Goal: Task Accomplishment & Management: Use online tool/utility

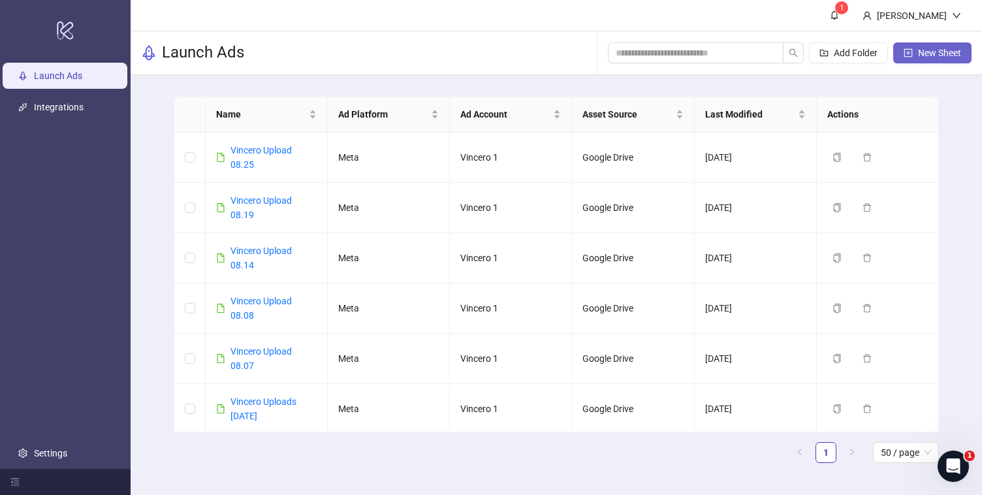
click at [937, 54] on span "New Sheet" at bounding box center [939, 53] width 43 height 10
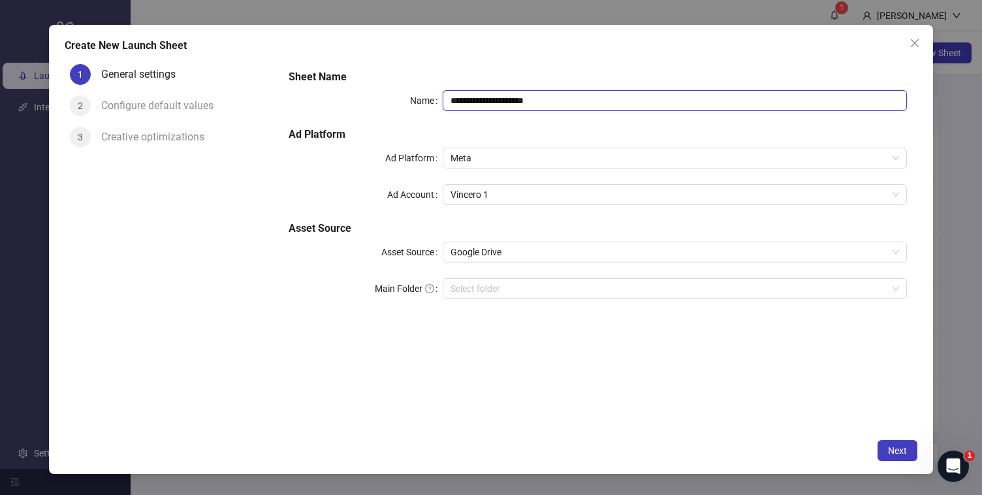
click at [578, 100] on input "**********" at bounding box center [675, 100] width 464 height 21
click at [912, 52] on button "Close" at bounding box center [914, 43] width 21 height 21
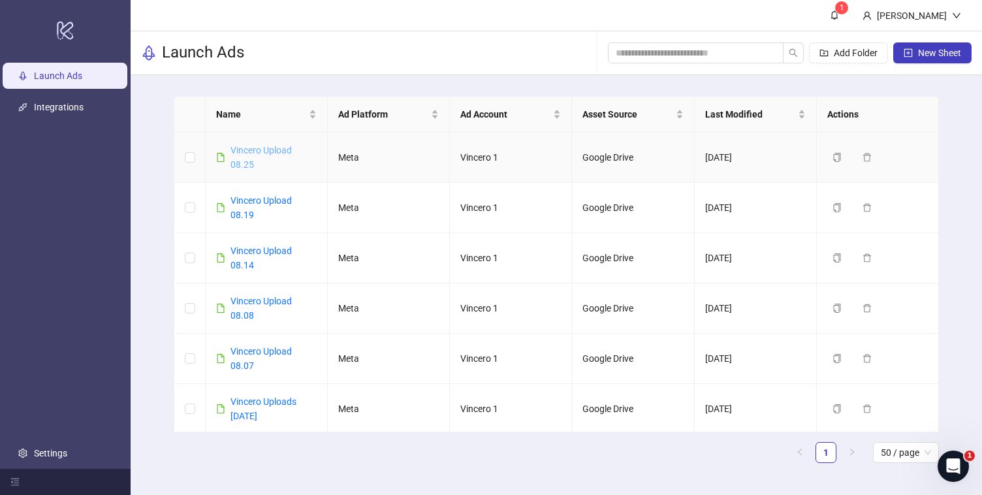
click at [259, 148] on link "Vincero Upload 08.25" at bounding box center [260, 157] width 61 height 25
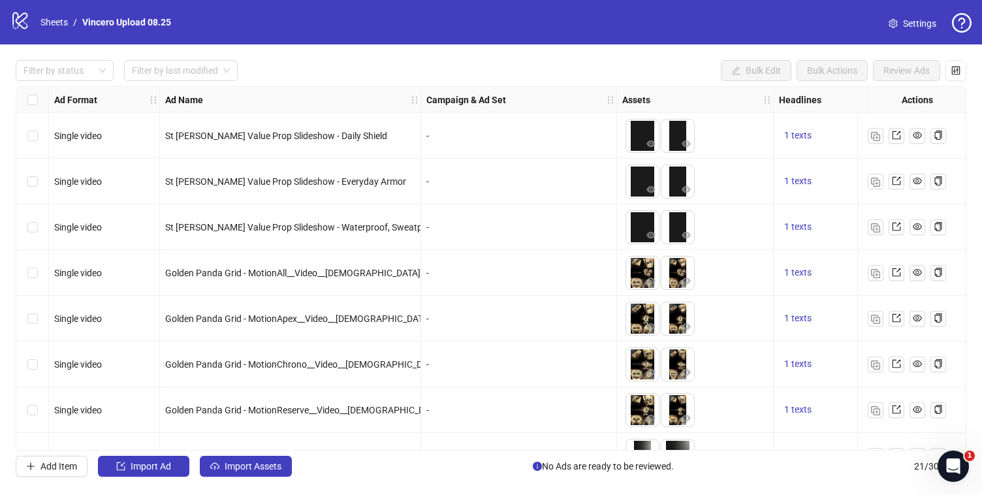
scroll to position [628, 0]
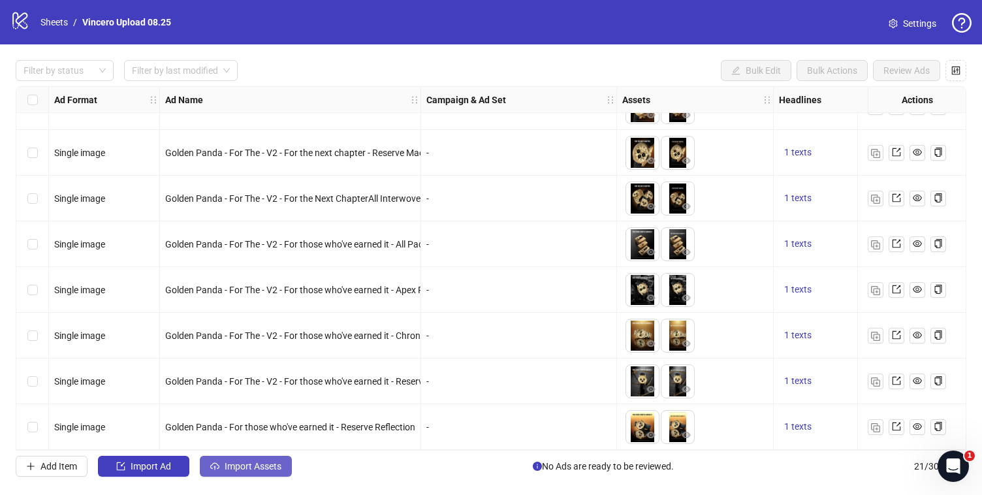
click at [261, 465] on span "Import Assets" at bounding box center [253, 466] width 57 height 10
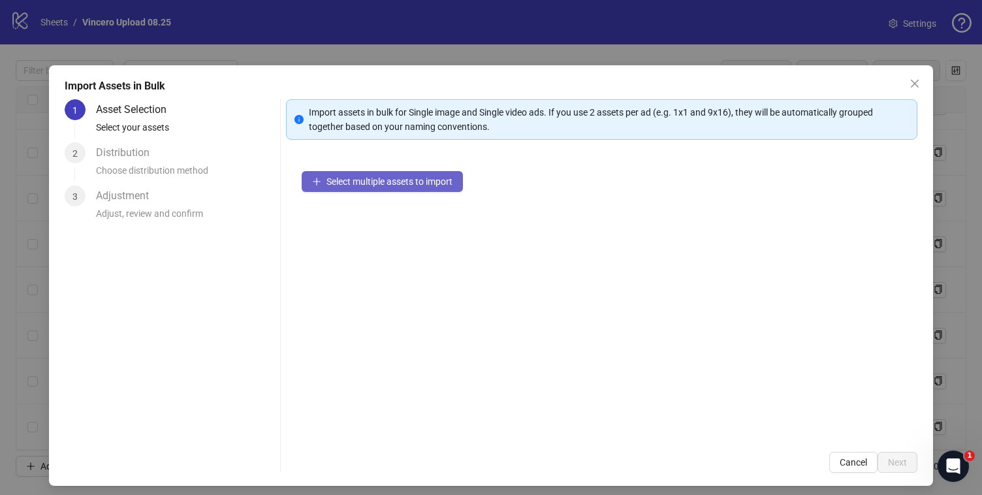
click at [422, 181] on span "Select multiple assets to import" at bounding box center [389, 181] width 126 height 10
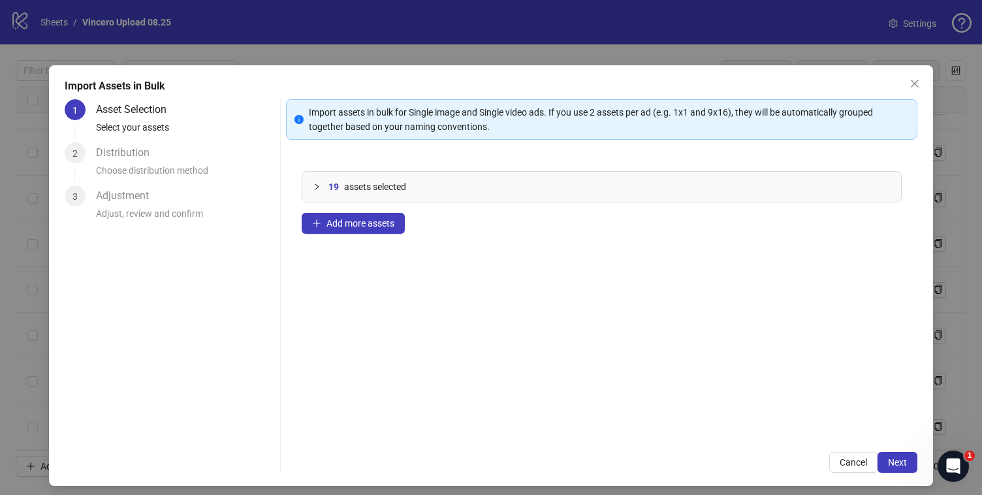
click at [320, 182] on div at bounding box center [321, 187] width 16 height 14
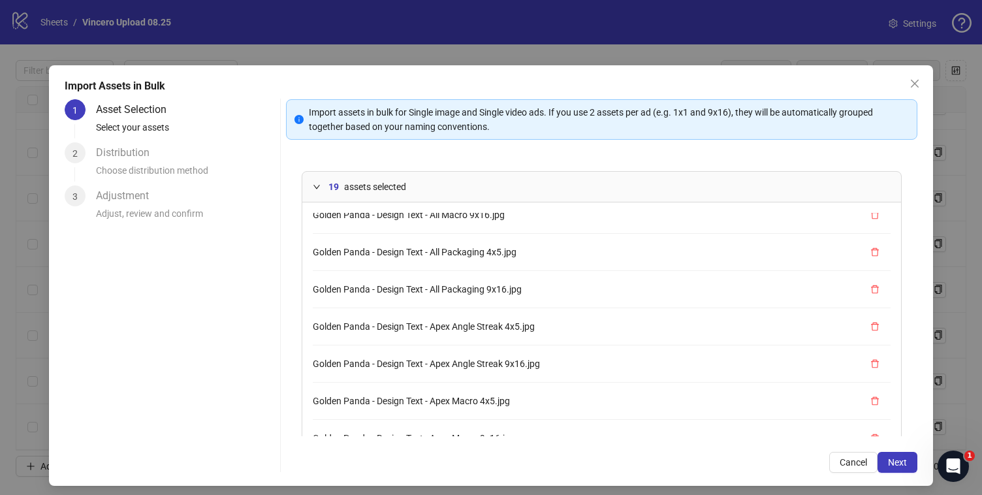
scroll to position [0, 0]
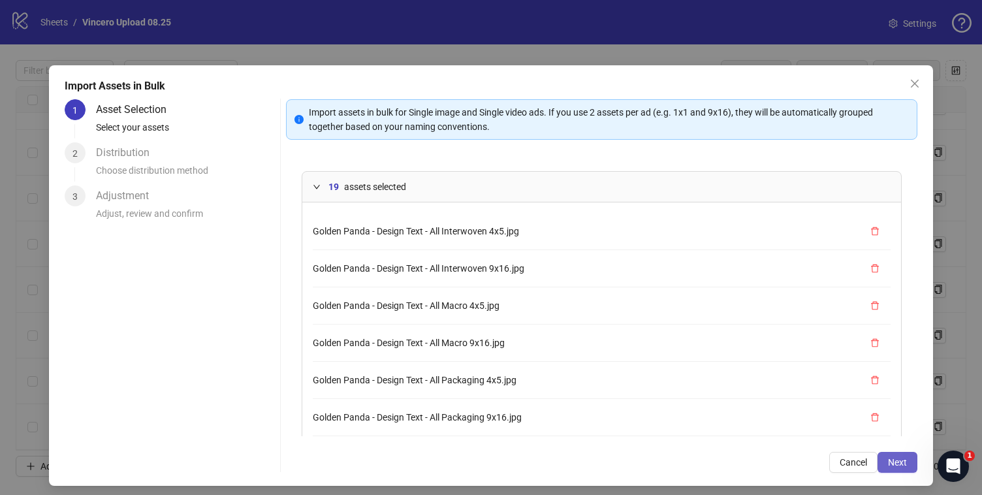
click at [893, 466] on span "Next" at bounding box center [897, 462] width 19 height 10
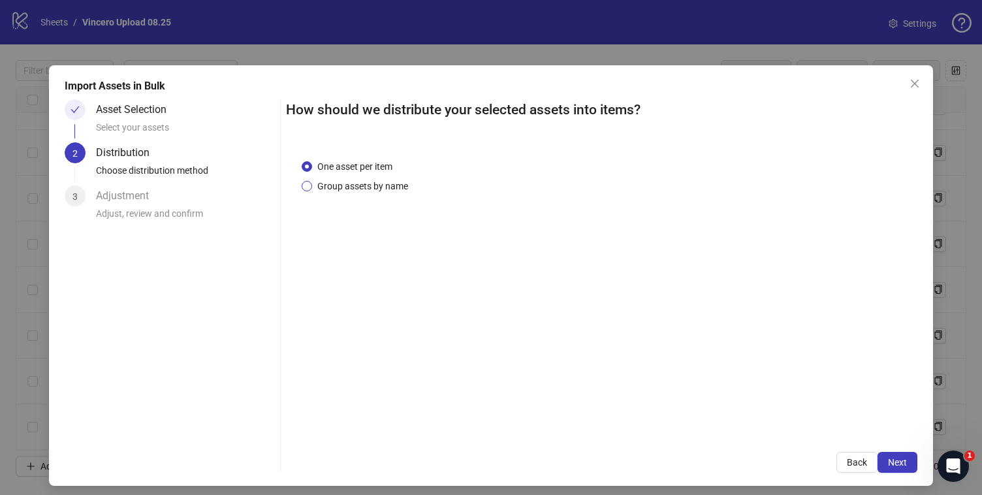
click at [397, 180] on span "Group assets by name" at bounding box center [362, 186] width 101 height 14
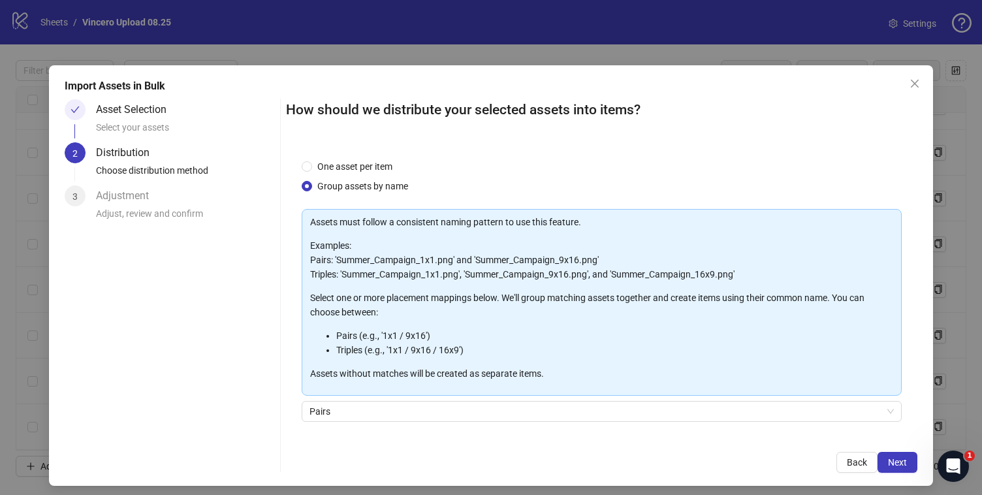
scroll to position [89, 0]
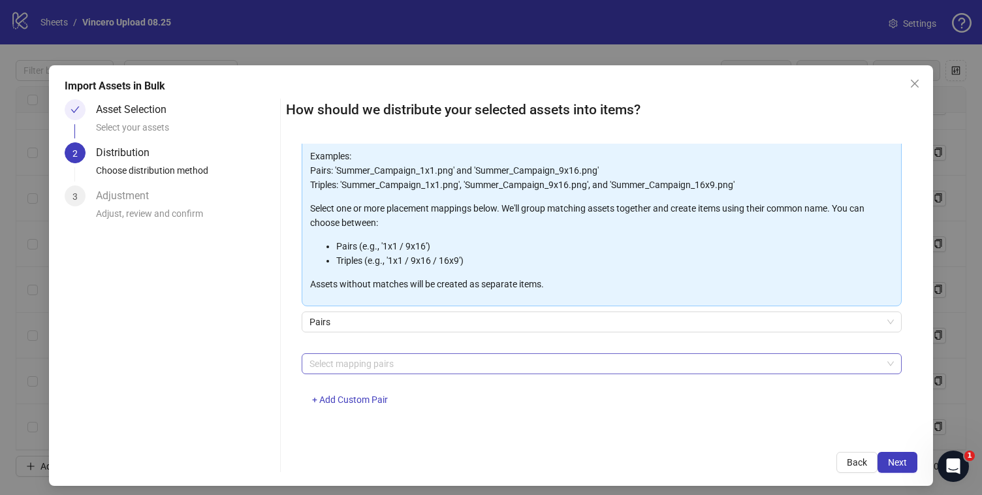
click at [383, 370] on div at bounding box center [594, 364] width 580 height 18
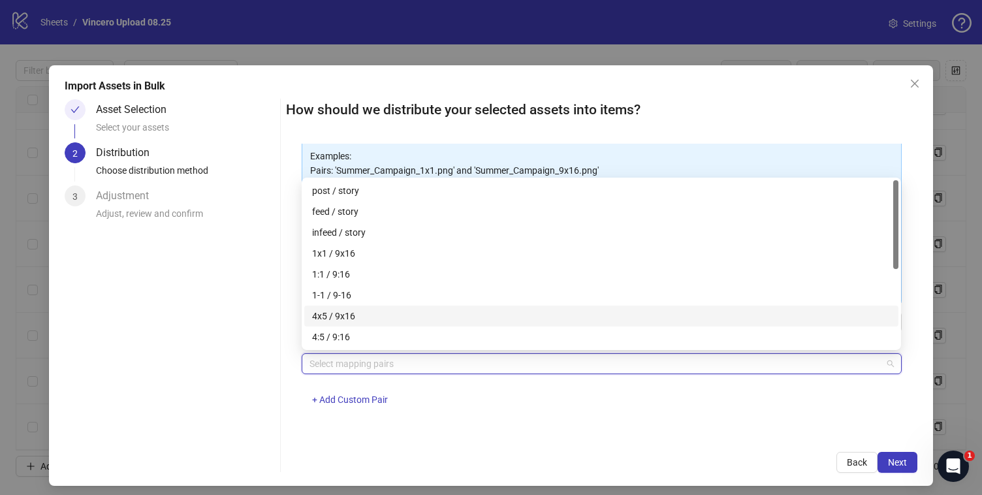
click at [375, 315] on div "4x5 / 9x16" at bounding box center [601, 316] width 578 height 14
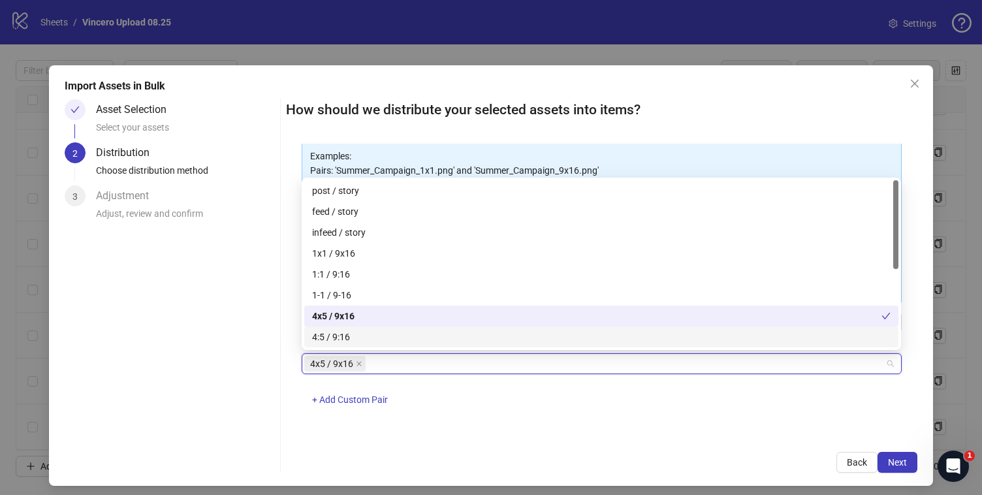
click at [761, 415] on div "4x5 / 9x16 + Add Custom Pair" at bounding box center [601, 387] width 599 height 68
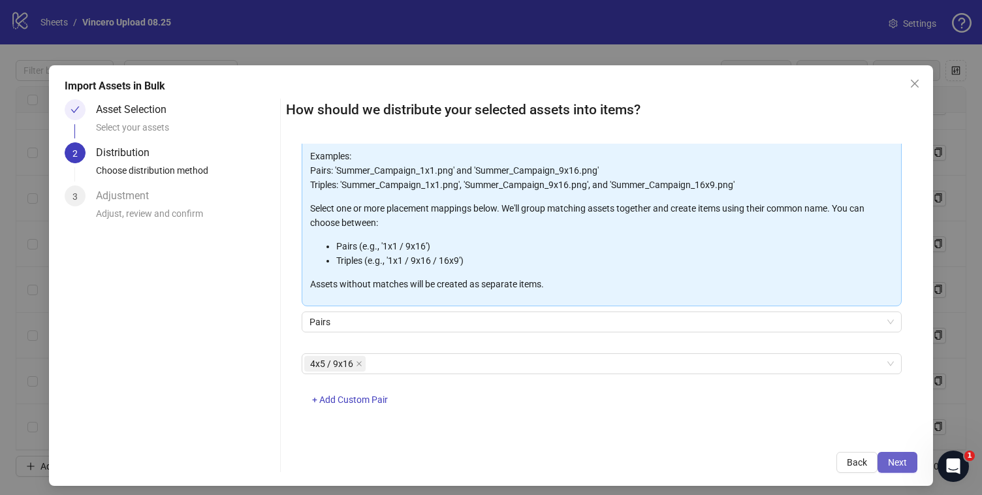
click at [900, 472] on button "Next" at bounding box center [897, 462] width 40 height 21
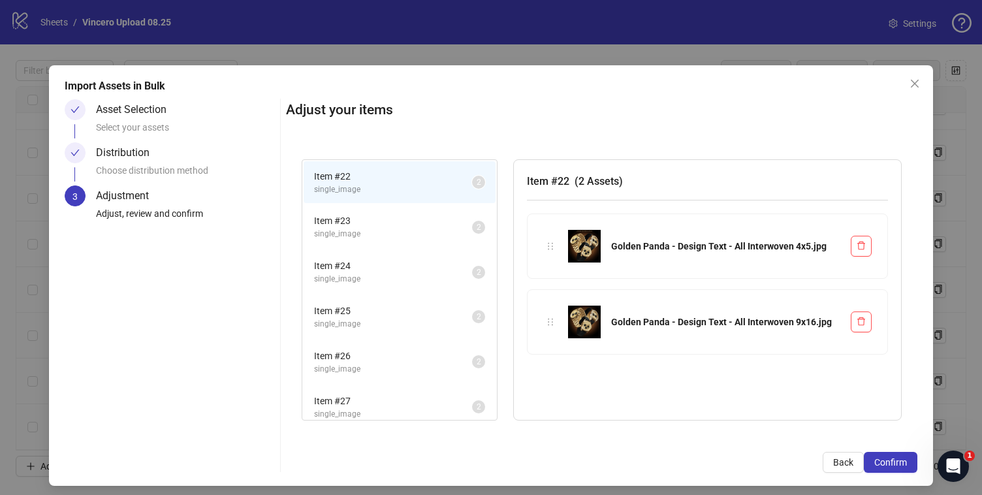
click at [430, 230] on span "single_image" at bounding box center [393, 234] width 158 height 12
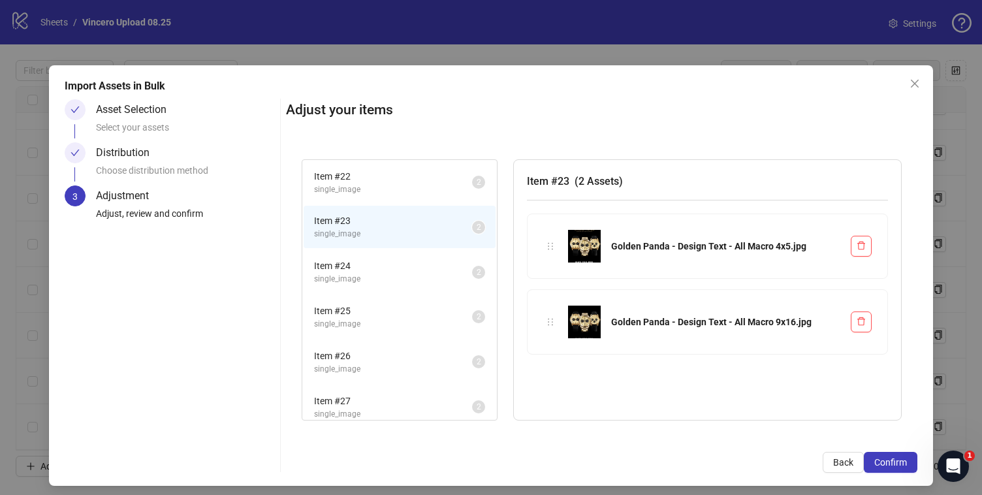
click at [420, 272] on span "Item # 24" at bounding box center [393, 266] width 158 height 14
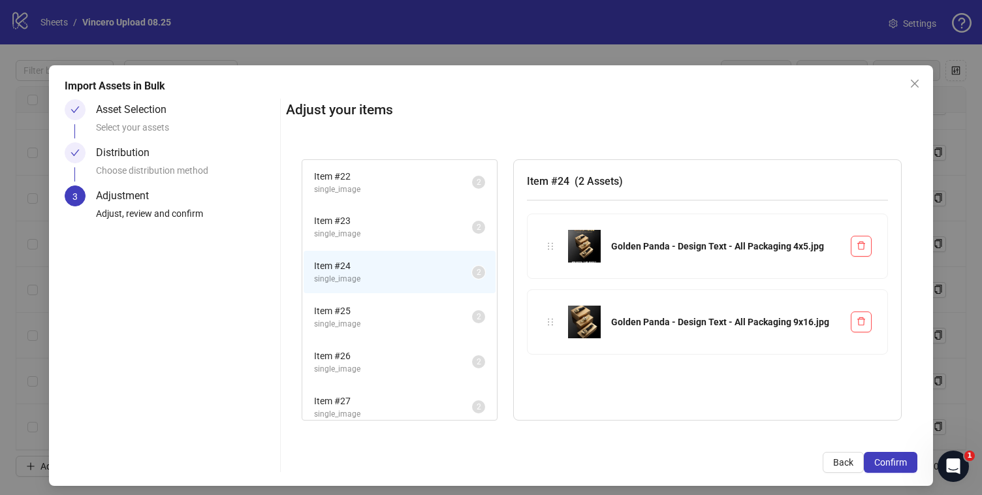
click at [420, 296] on li "Item # 25 single_image 2" at bounding box center [400, 317] width 192 height 42
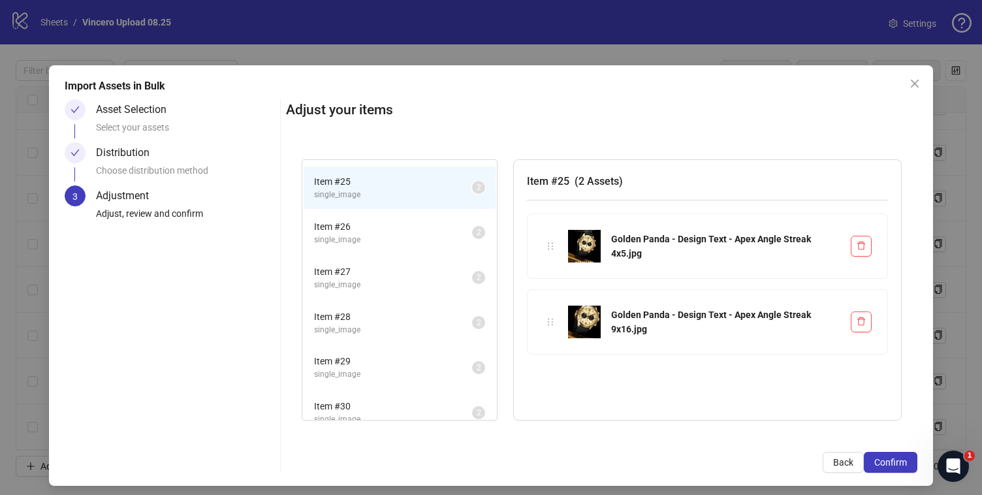
scroll to position [131, 0]
click at [435, 210] on li "Item # 26 single_image 2" at bounding box center [400, 231] width 192 height 42
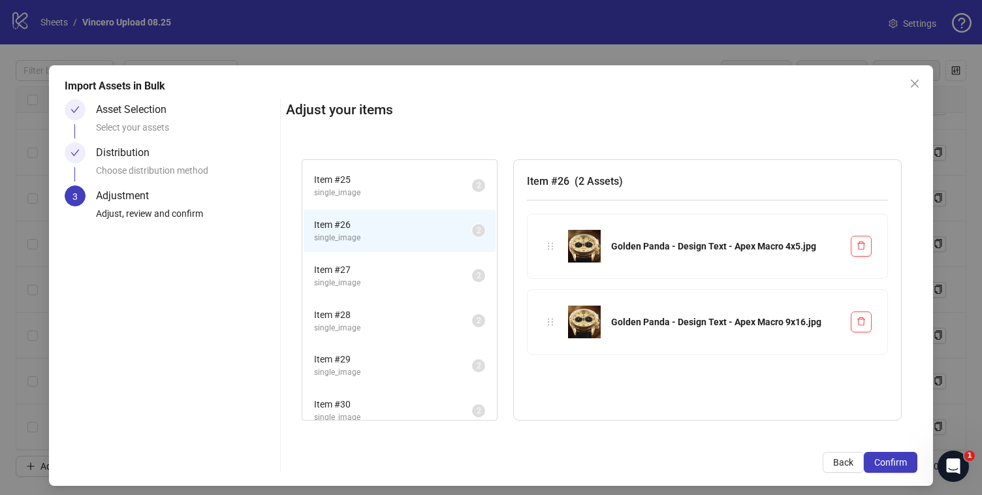
click at [429, 276] on span "Item # 27" at bounding box center [393, 269] width 158 height 14
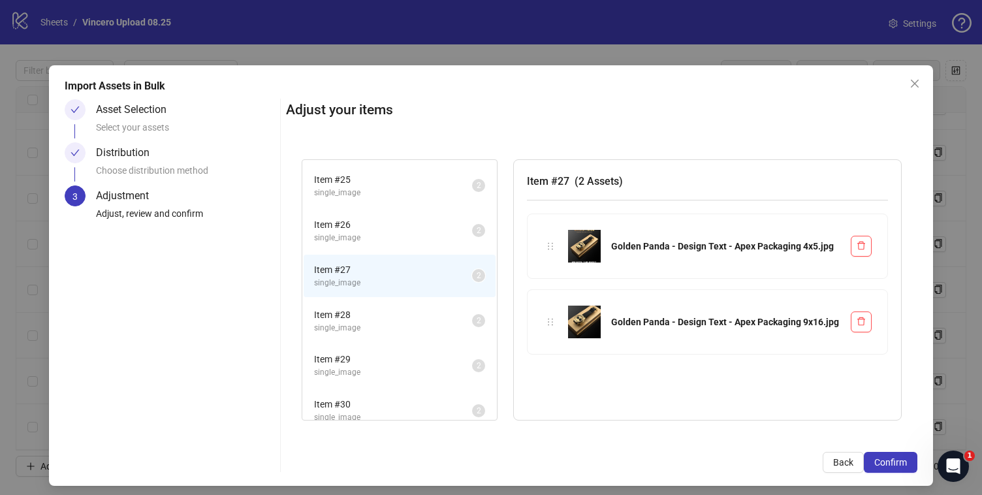
click at [424, 328] on span "single_image" at bounding box center [393, 328] width 158 height 12
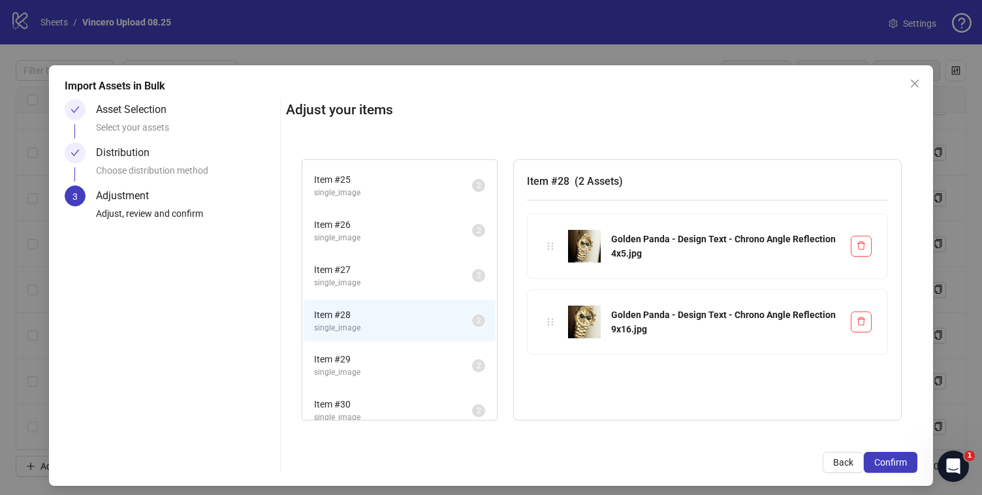
click at [424, 366] on span "Item # 29" at bounding box center [393, 359] width 158 height 14
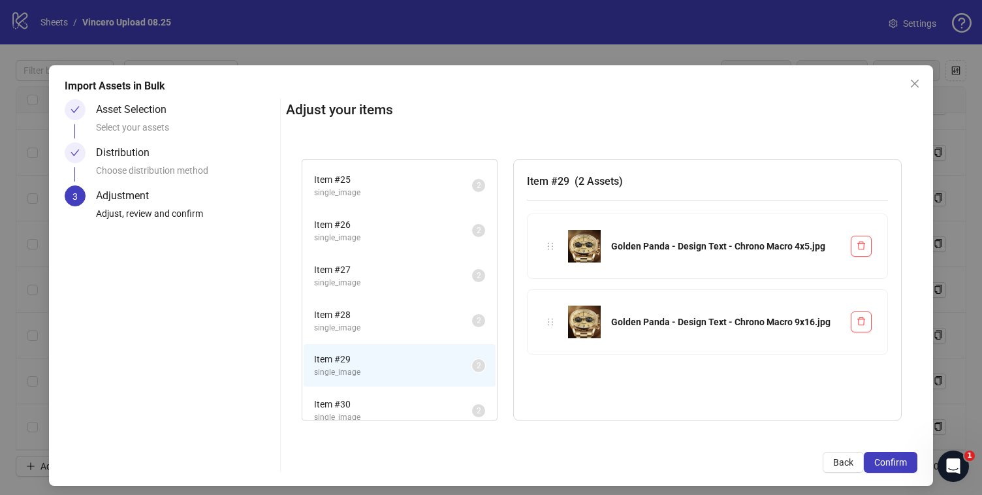
scroll to position [189, 0]
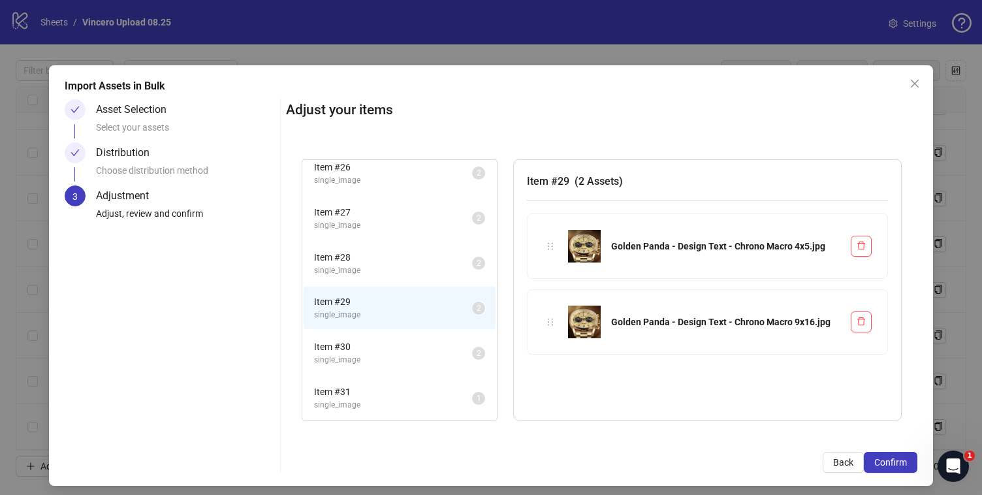
click at [425, 345] on span "Item # 30" at bounding box center [393, 347] width 158 height 14
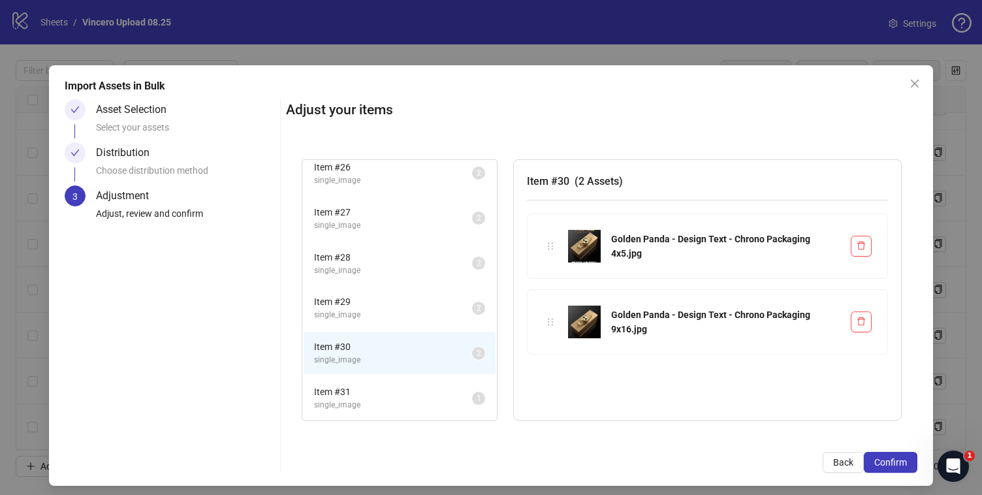
click at [422, 398] on span "Item # 31" at bounding box center [393, 392] width 158 height 14
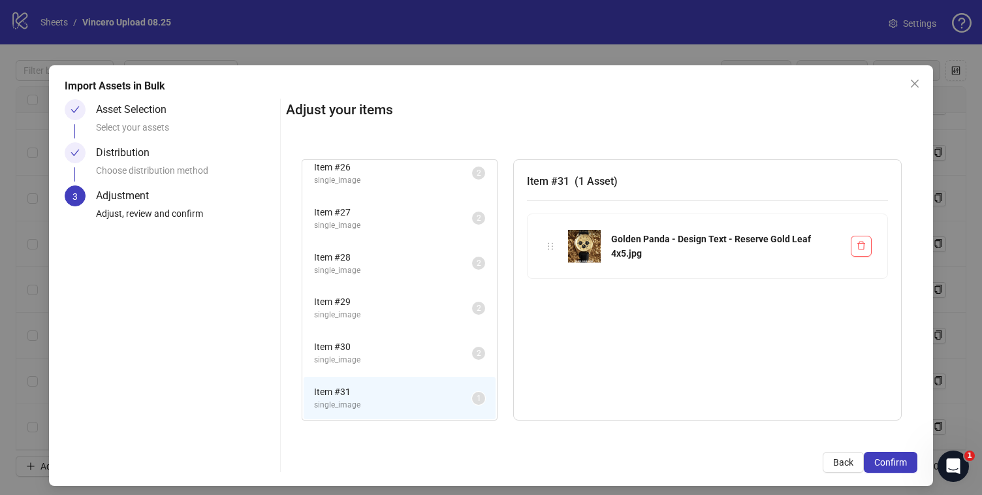
click at [439, 352] on span "Item # 30" at bounding box center [393, 347] width 158 height 14
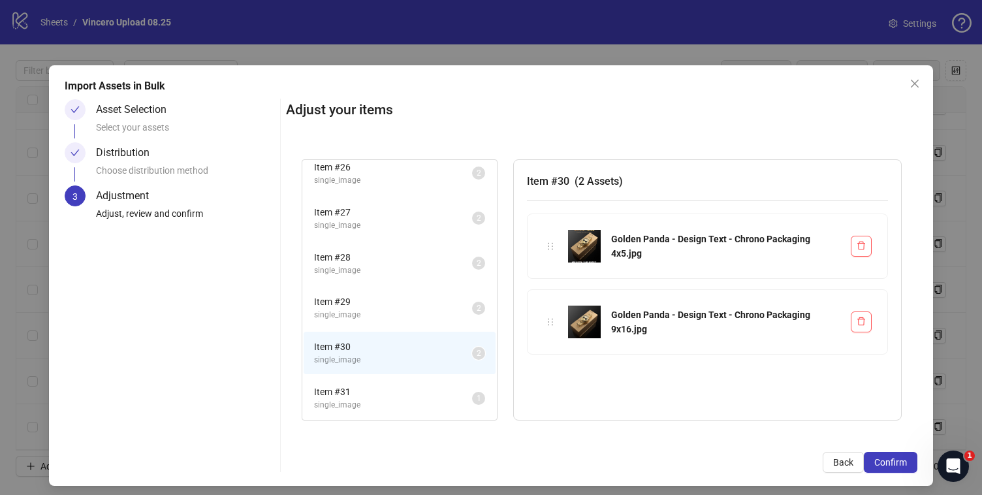
click at [434, 319] on span "single_image" at bounding box center [393, 315] width 158 height 12
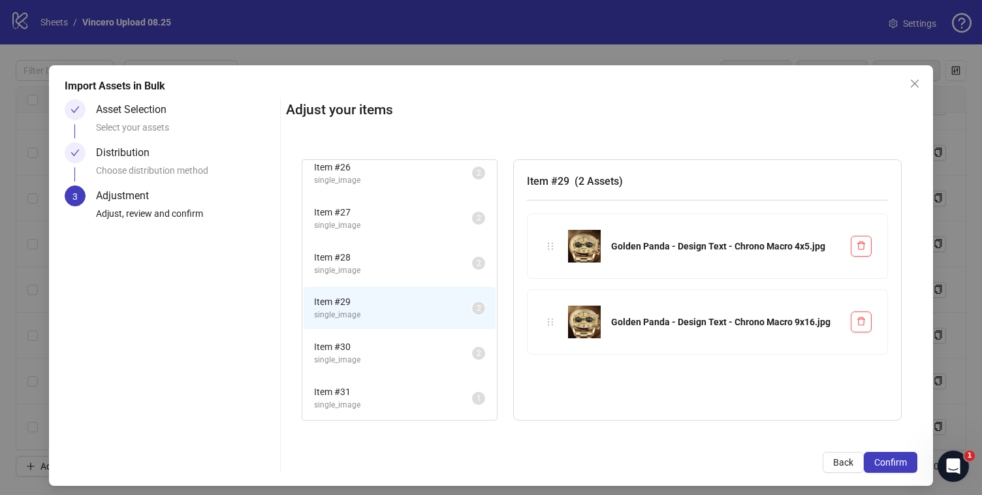
click at [437, 355] on span "single_image" at bounding box center [393, 360] width 158 height 12
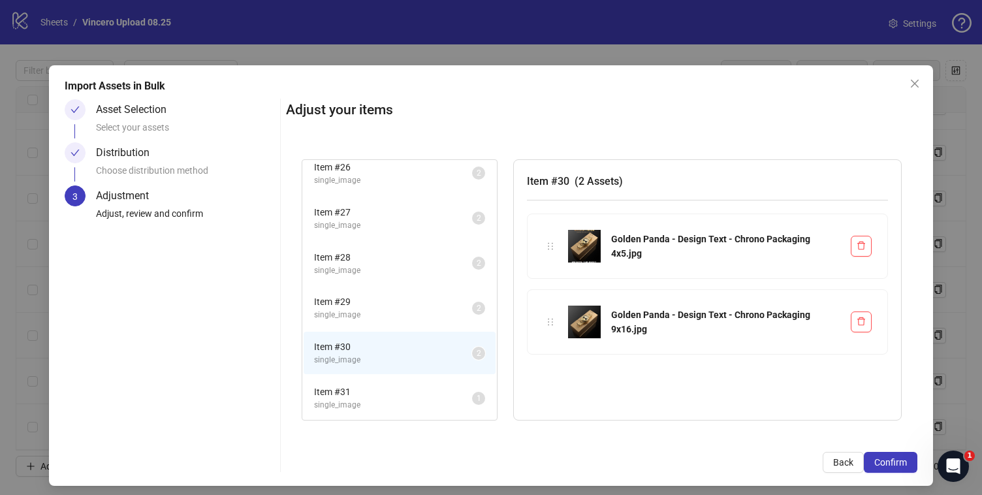
click at [437, 388] on span "Item # 31" at bounding box center [393, 392] width 158 height 14
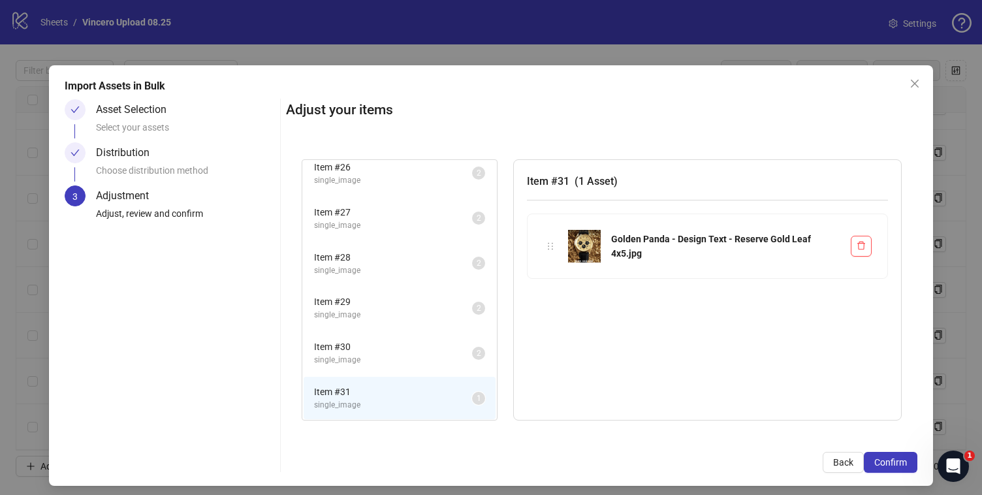
click at [405, 360] on span "single_image" at bounding box center [393, 360] width 158 height 12
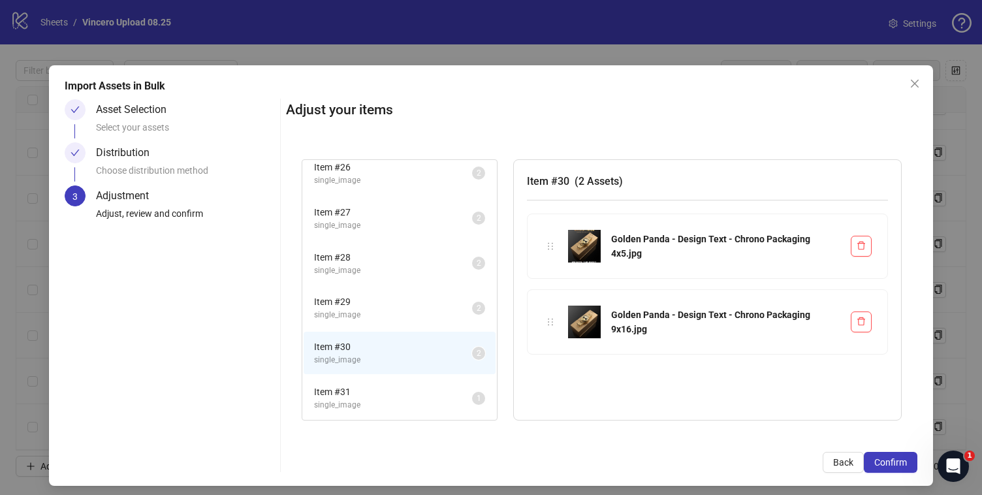
click at [405, 311] on span "single_image" at bounding box center [393, 315] width 158 height 12
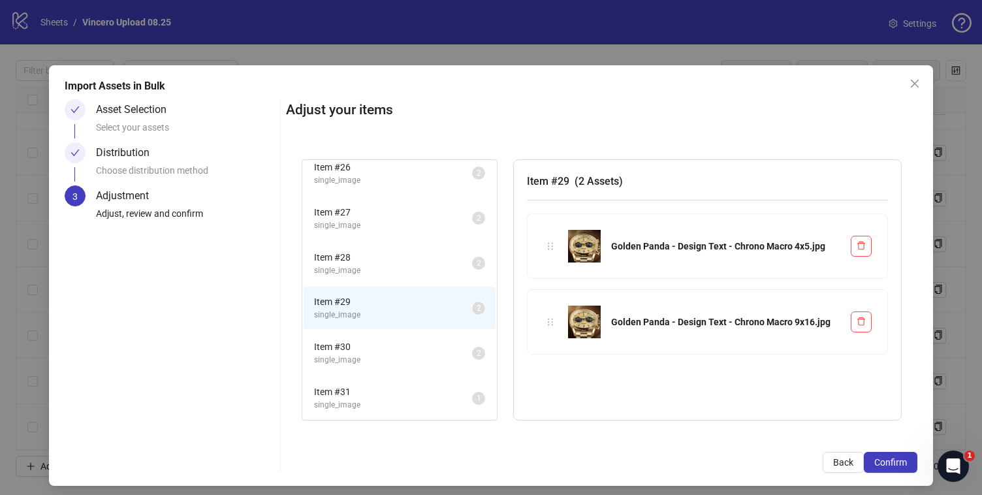
click at [405, 270] on span "single_image" at bounding box center [393, 270] width 158 height 12
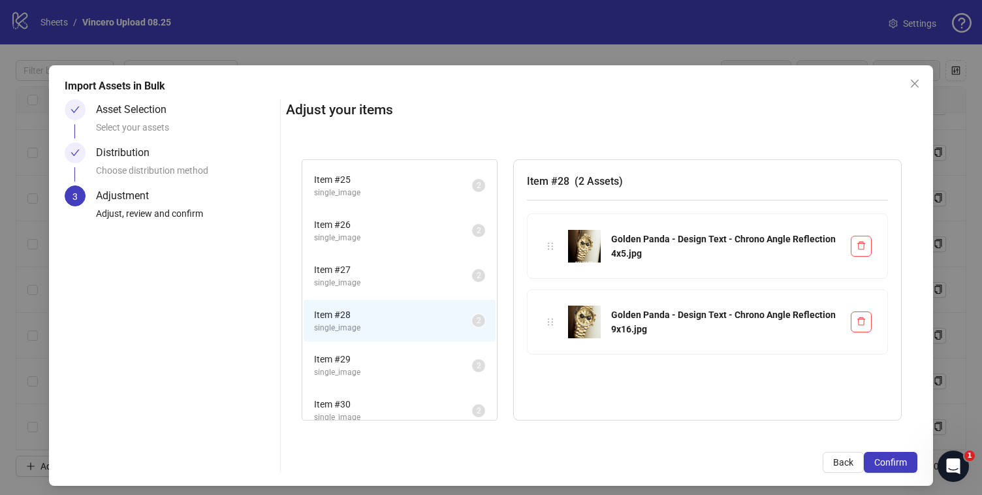
scroll to position [108, 0]
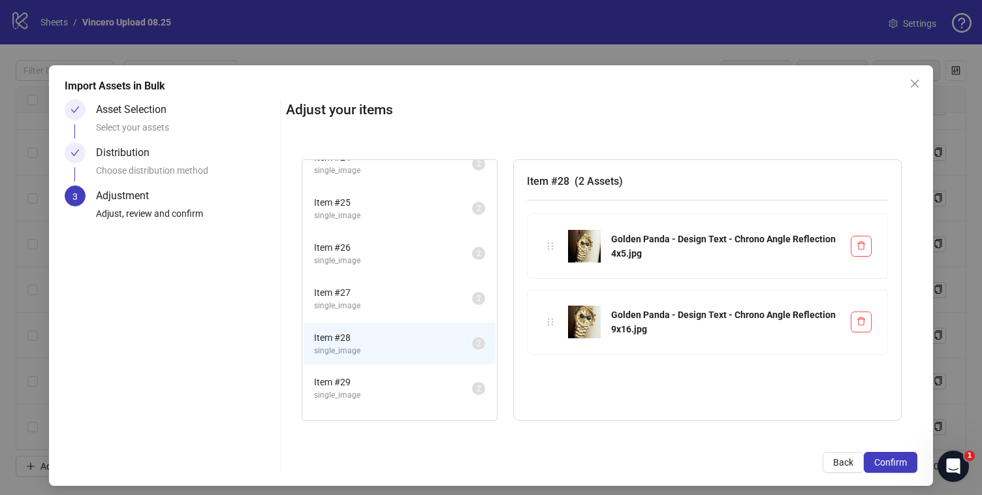
click at [392, 300] on span "single_image" at bounding box center [393, 306] width 158 height 12
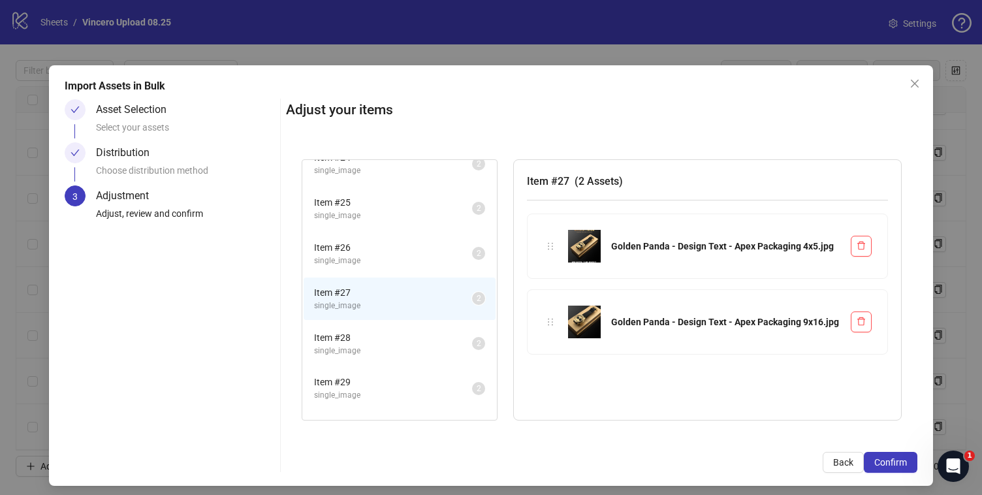
click at [392, 247] on span "Item # 26" at bounding box center [393, 247] width 158 height 14
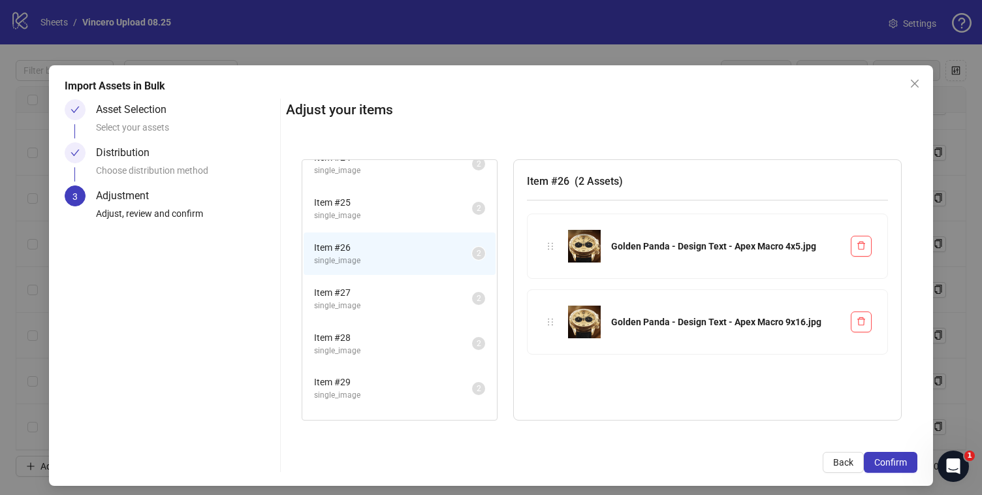
click at [393, 213] on span "single_image" at bounding box center [393, 216] width 158 height 12
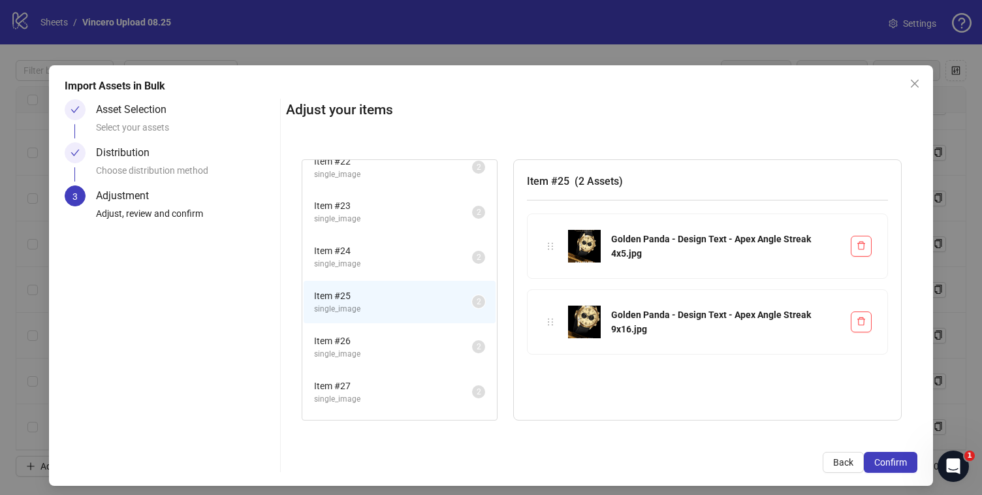
scroll to position [6, 0]
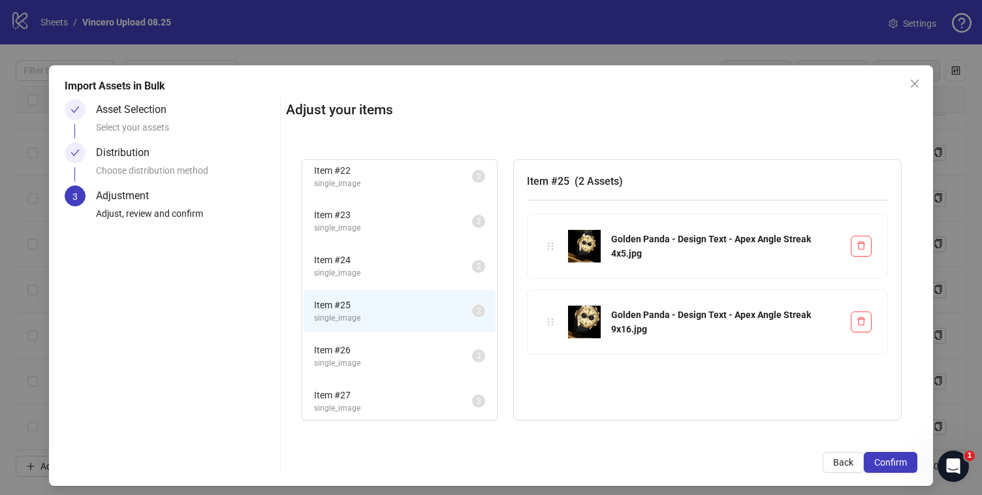
click at [378, 251] on li "Item # 24 single_image 2" at bounding box center [400, 266] width 192 height 42
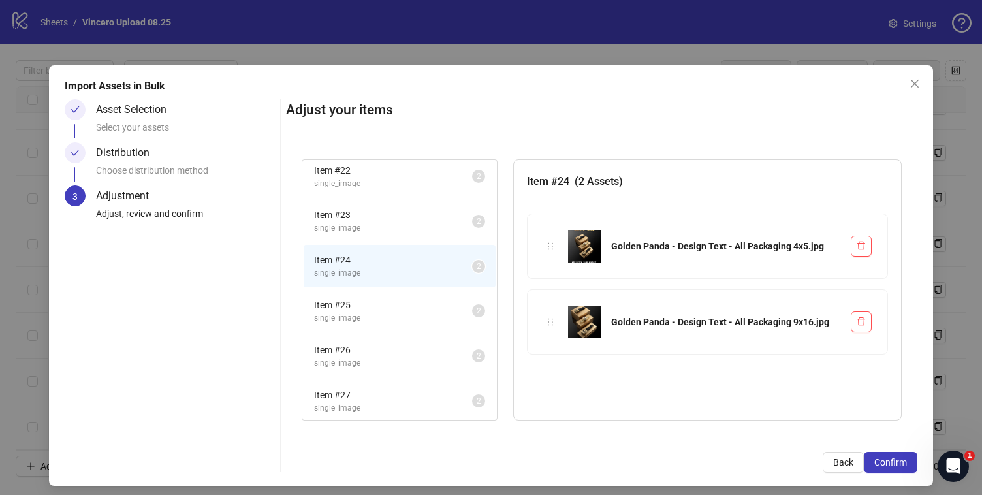
click at [385, 214] on span "Item # 23" at bounding box center [393, 215] width 158 height 14
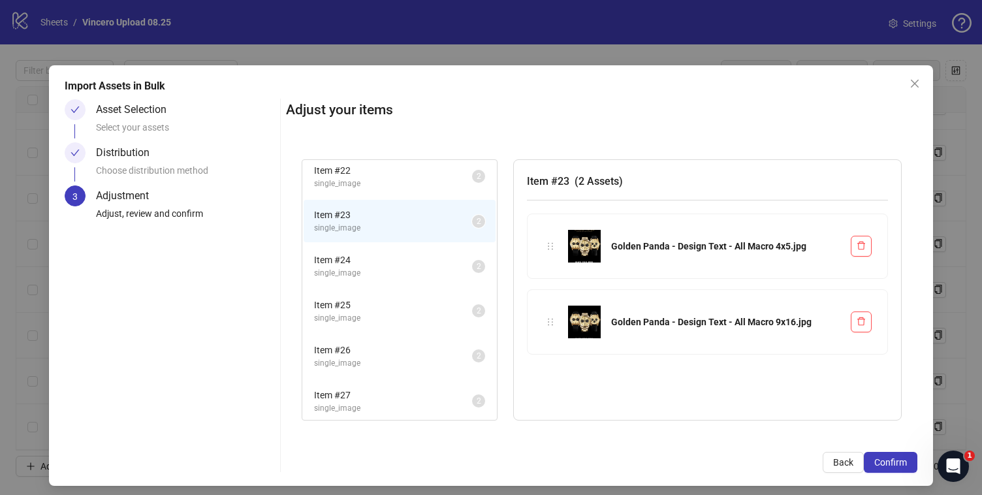
click at [387, 185] on span "single_image" at bounding box center [393, 184] width 158 height 12
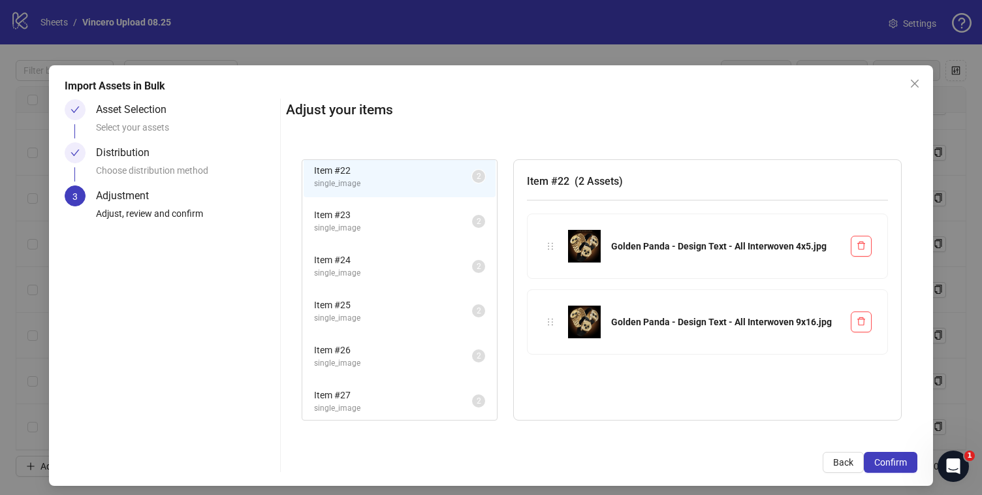
scroll to position [0, 0]
click at [411, 227] on span "Item # 23" at bounding box center [393, 220] width 158 height 14
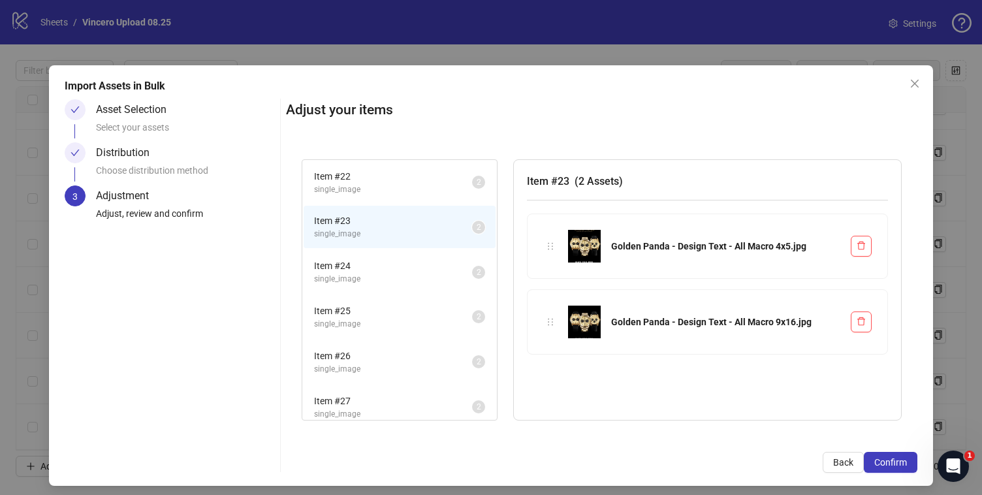
click at [370, 268] on span "Item # 24" at bounding box center [393, 266] width 158 height 14
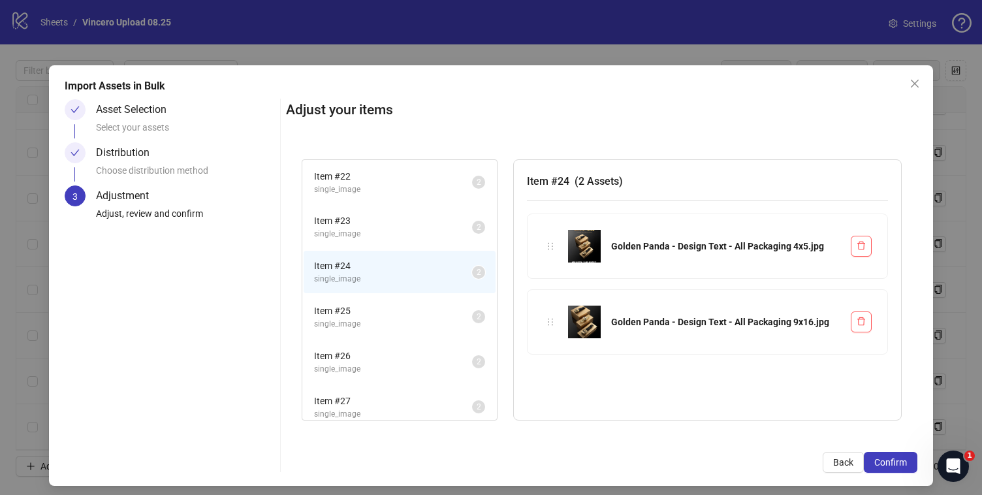
click at [418, 298] on li "Item # 25 single_image 2" at bounding box center [400, 317] width 192 height 42
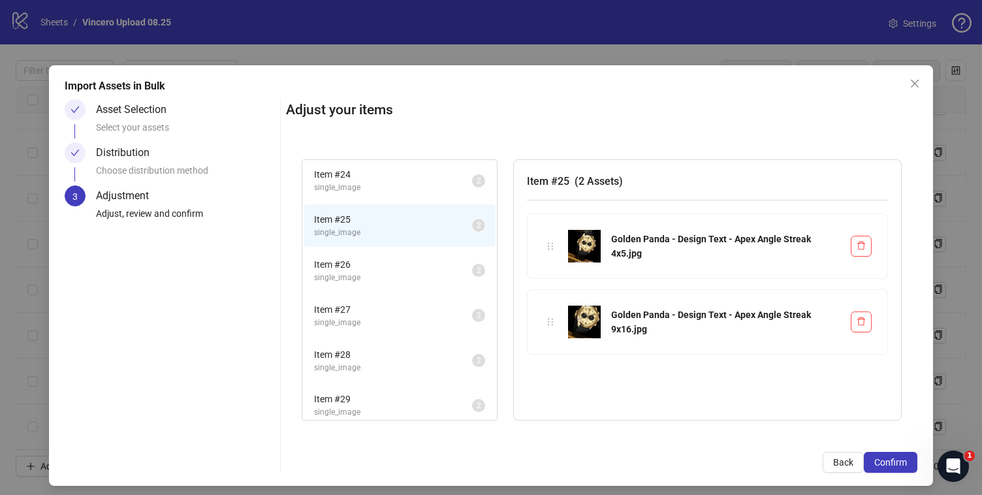
scroll to position [106, 0]
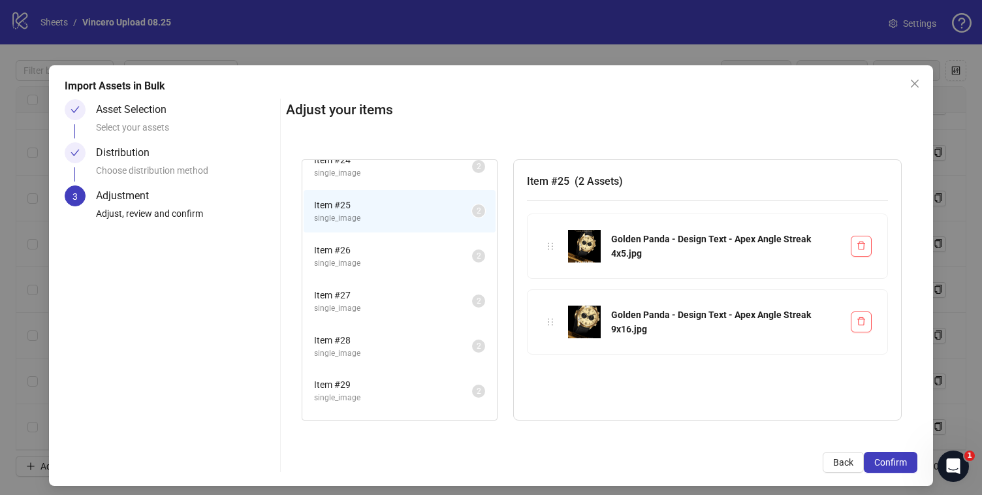
click at [424, 265] on span "single_image" at bounding box center [393, 263] width 158 height 12
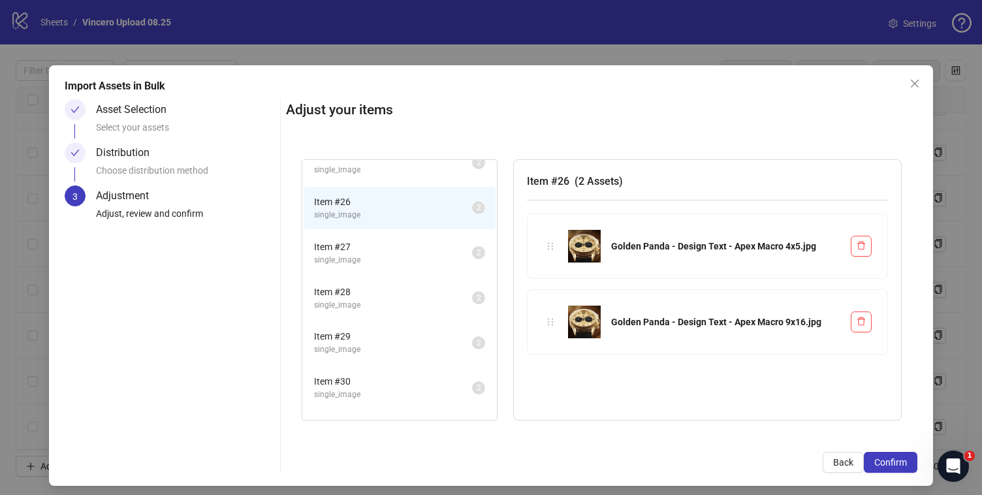
scroll to position [189, 0]
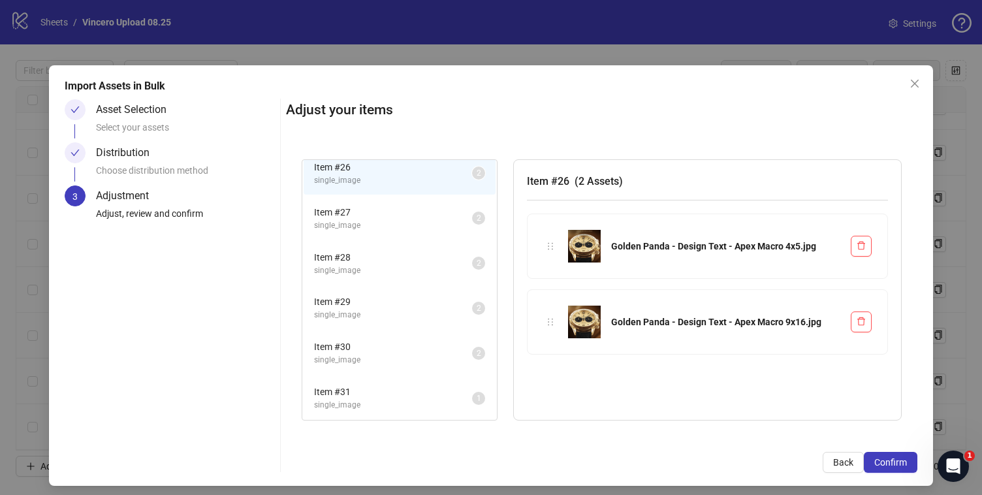
click at [383, 219] on span "single_image" at bounding box center [393, 225] width 158 height 12
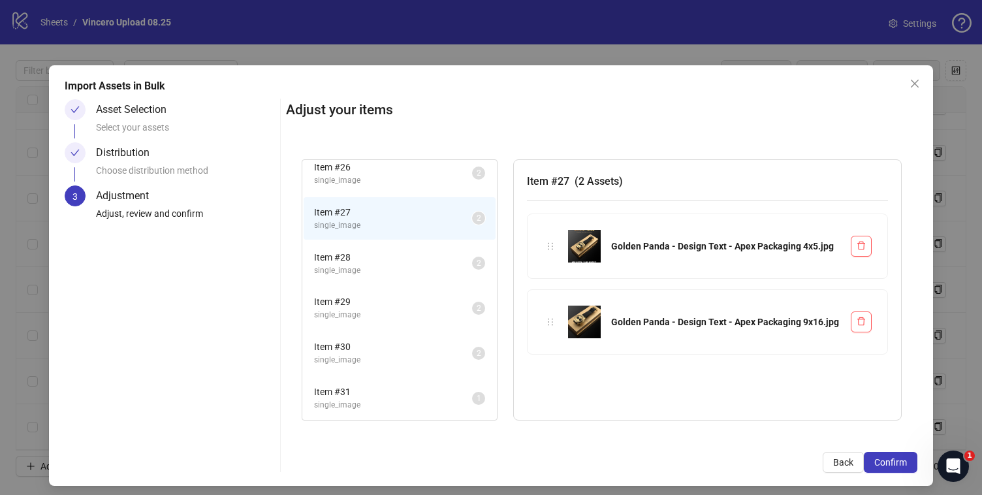
click at [345, 270] on span "single_image" at bounding box center [393, 270] width 158 height 12
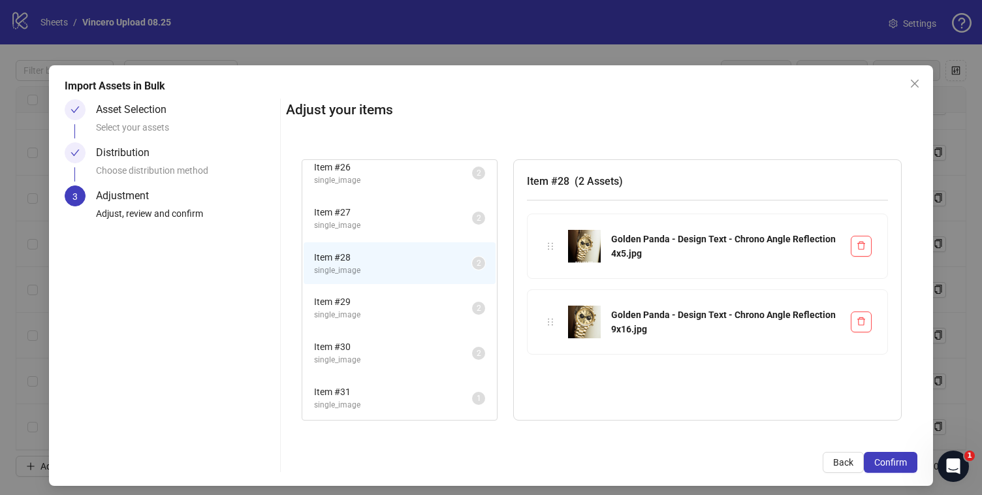
click at [393, 226] on span "single_image" at bounding box center [393, 225] width 158 height 12
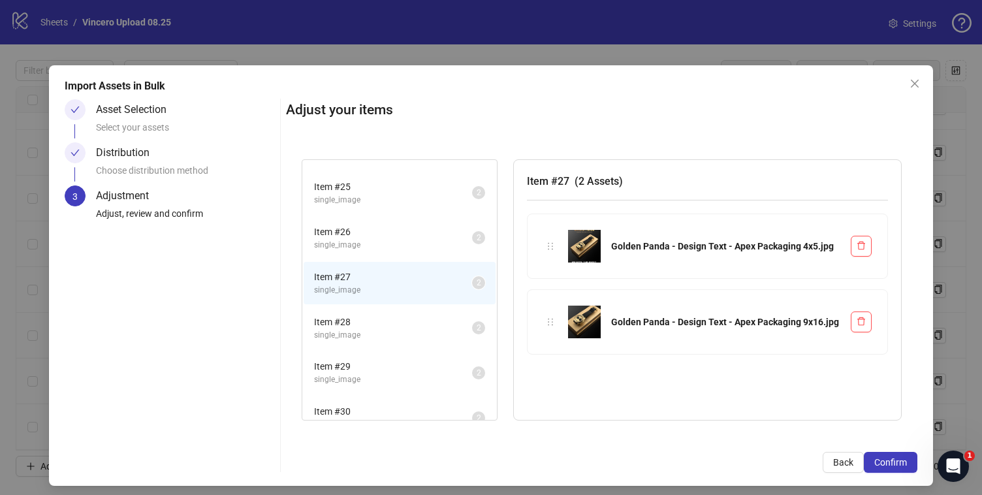
scroll to position [112, 0]
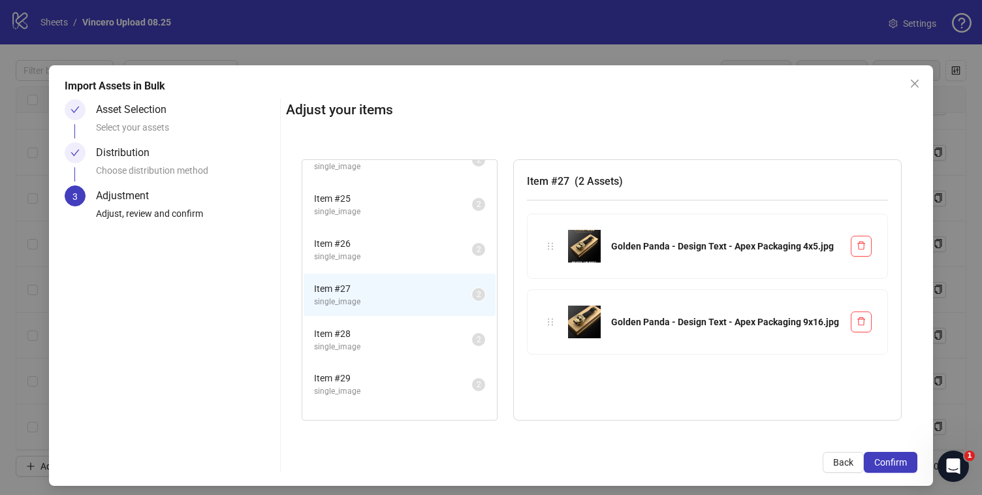
click at [354, 244] on span "Item # 26" at bounding box center [393, 243] width 158 height 14
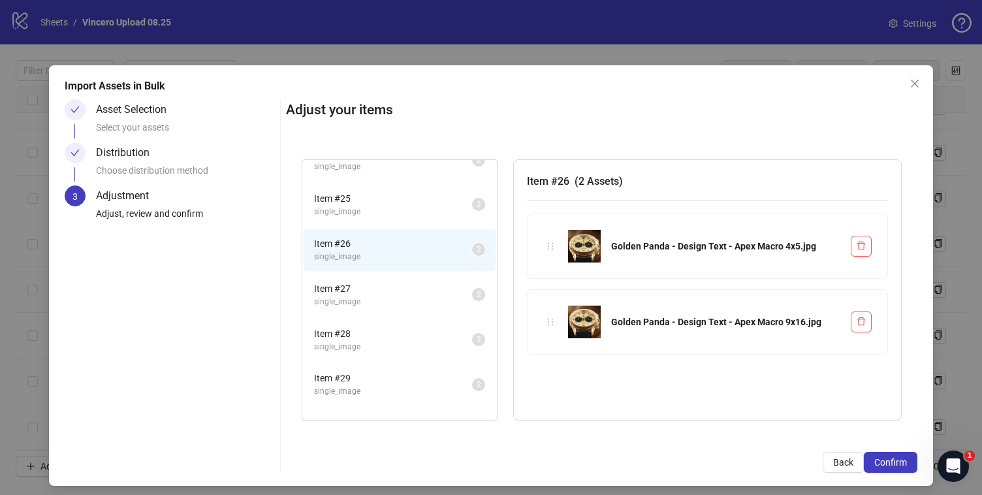
click at [376, 214] on span "single_image" at bounding box center [393, 212] width 158 height 12
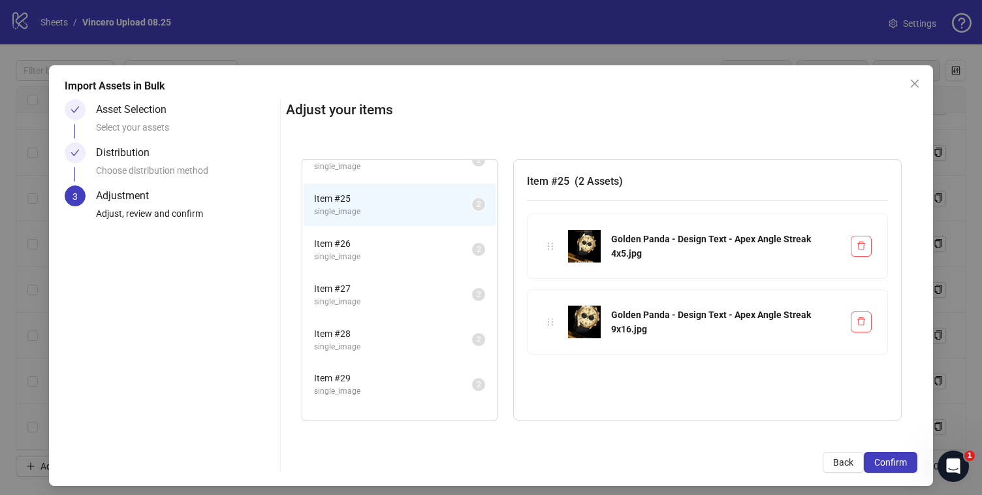
click at [376, 243] on span "Item # 26" at bounding box center [393, 243] width 158 height 14
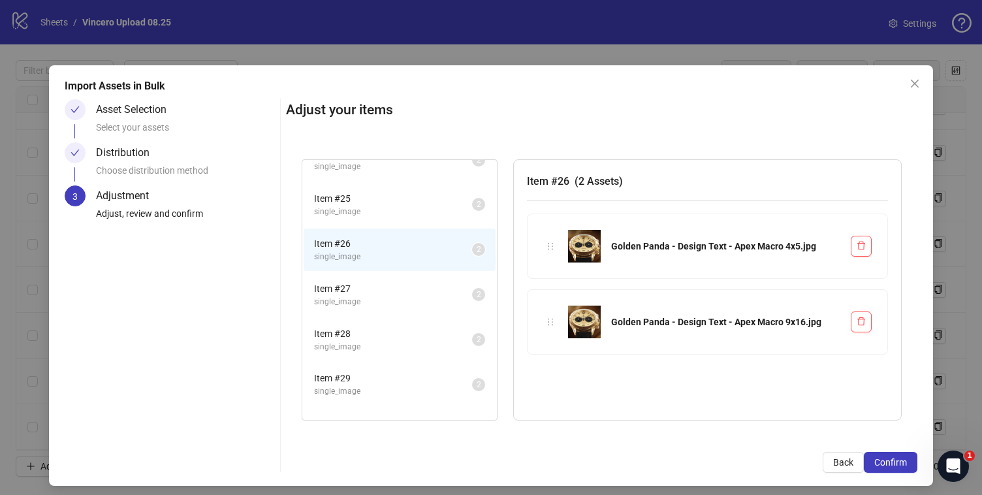
click at [379, 210] on span "single_image" at bounding box center [393, 212] width 158 height 12
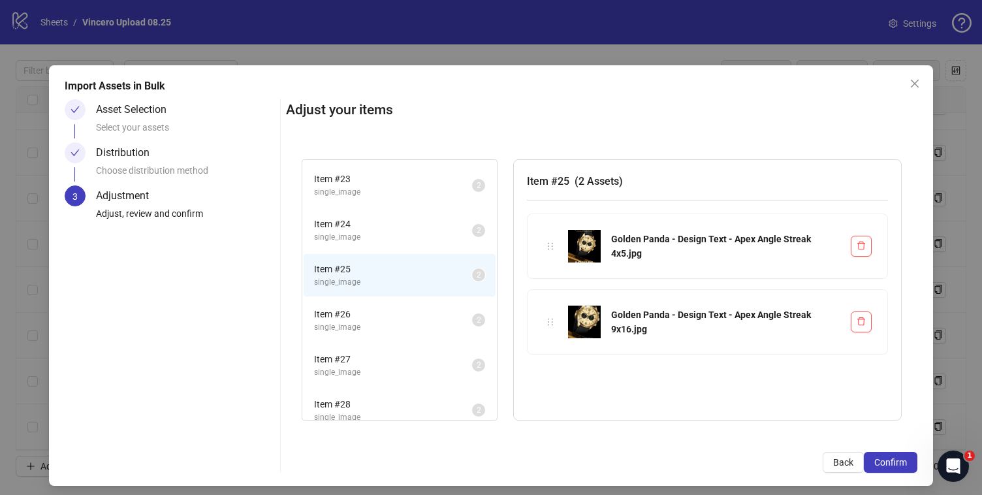
scroll to position [0, 0]
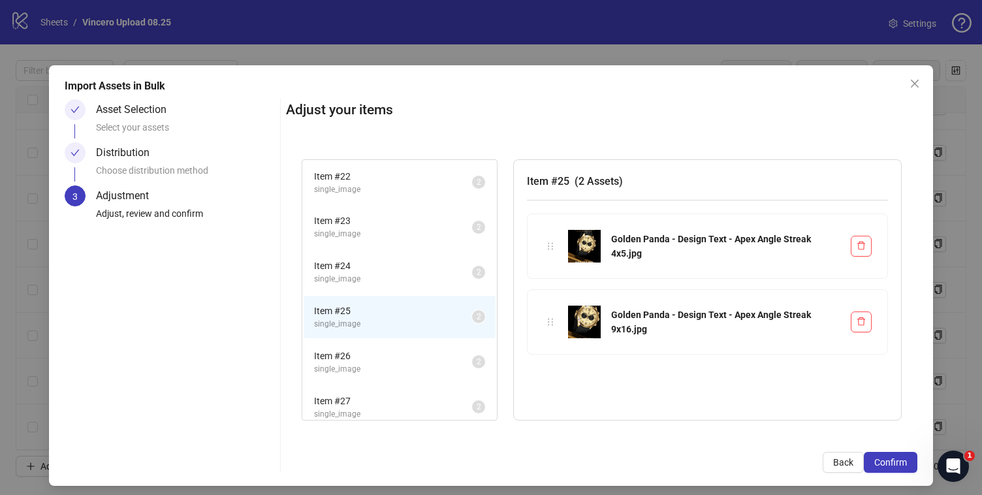
click at [398, 175] on span "Item # 22" at bounding box center [393, 176] width 158 height 14
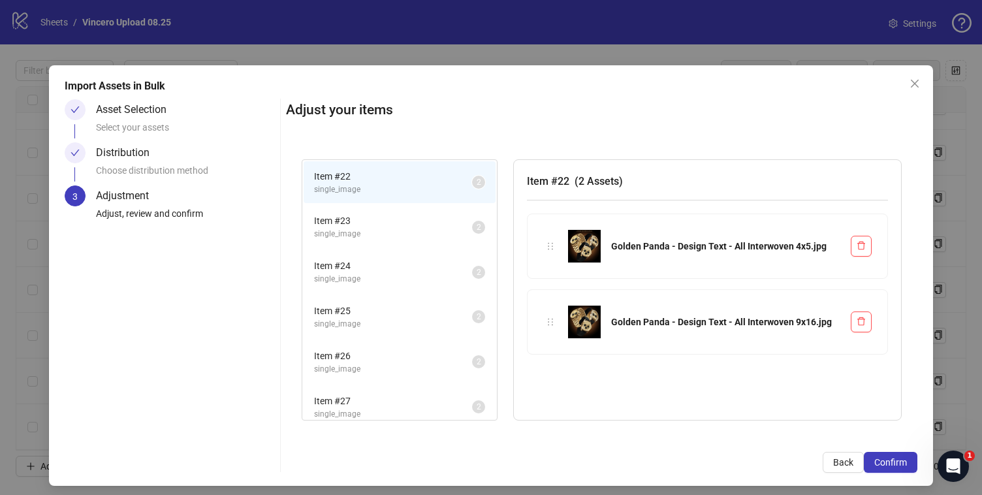
click at [394, 325] on span "single_image" at bounding box center [393, 324] width 158 height 12
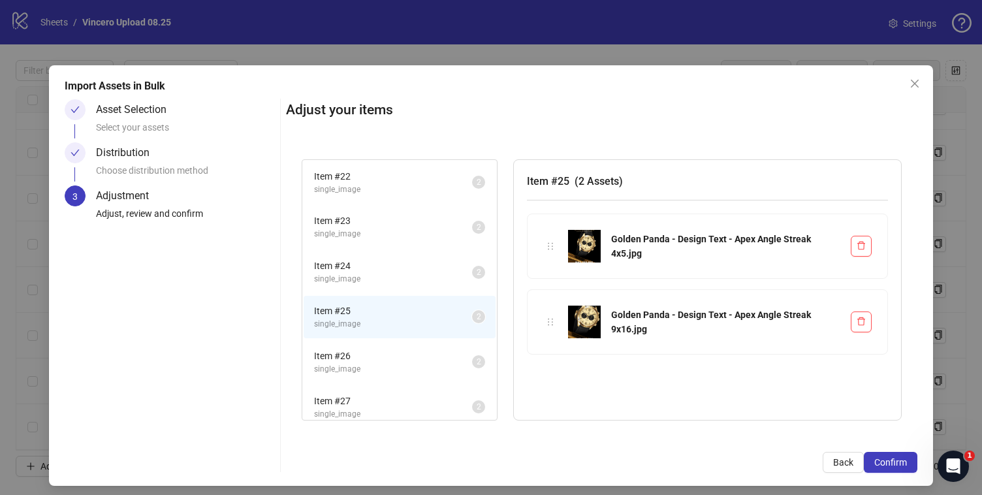
click at [400, 364] on span "single_image" at bounding box center [393, 369] width 158 height 12
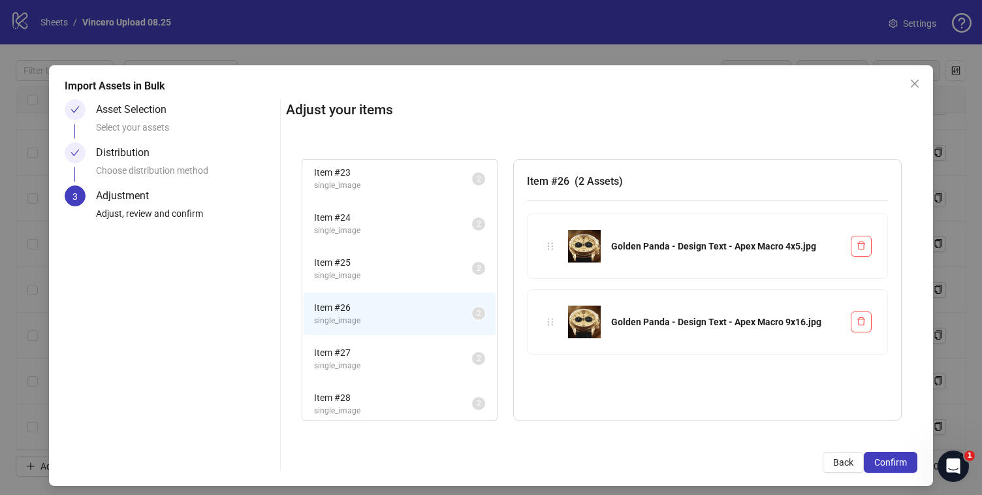
scroll to position [54, 0]
click at [401, 340] on span "Item # 27" at bounding box center [393, 347] width 158 height 14
click at [362, 355] on span "Item # 28" at bounding box center [393, 352] width 158 height 14
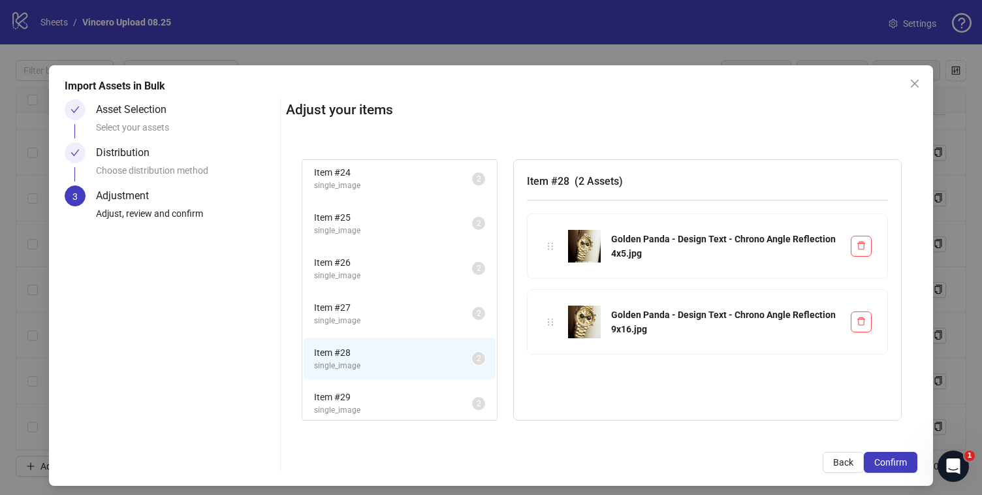
click at [376, 407] on span "single_image" at bounding box center [393, 410] width 158 height 12
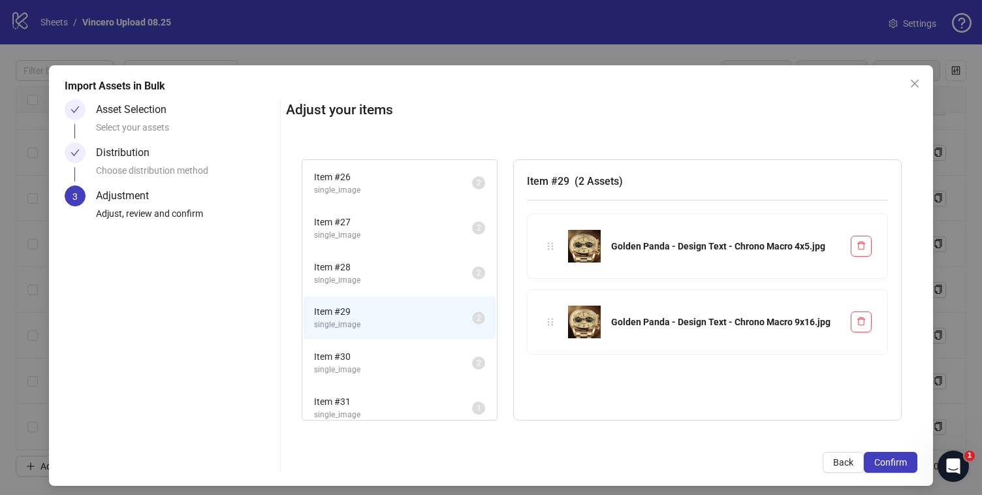
scroll to position [189, 0]
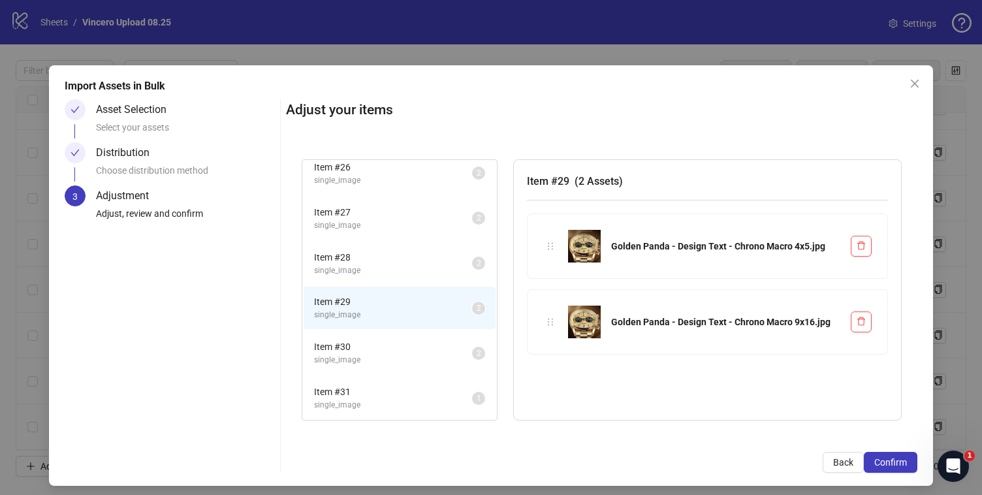
click at [428, 349] on span "Item # 30" at bounding box center [393, 347] width 158 height 14
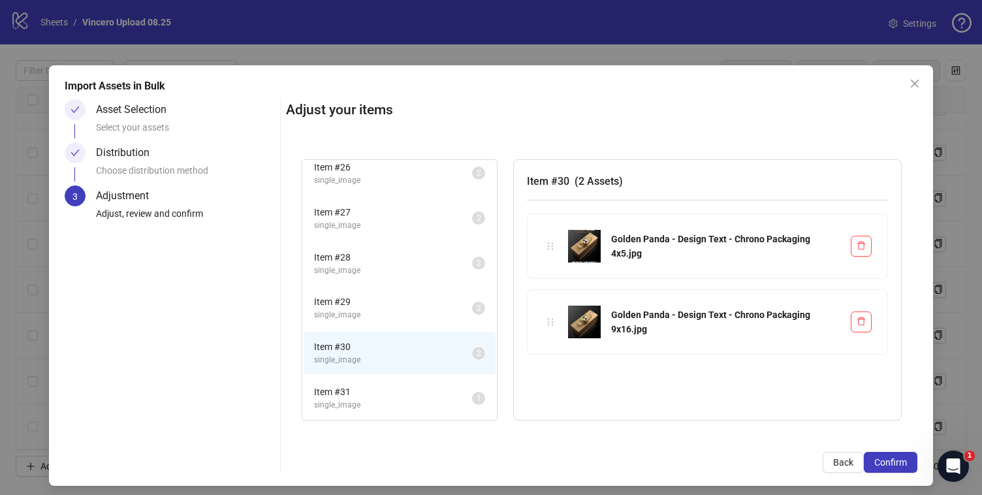
scroll to position [7, 0]
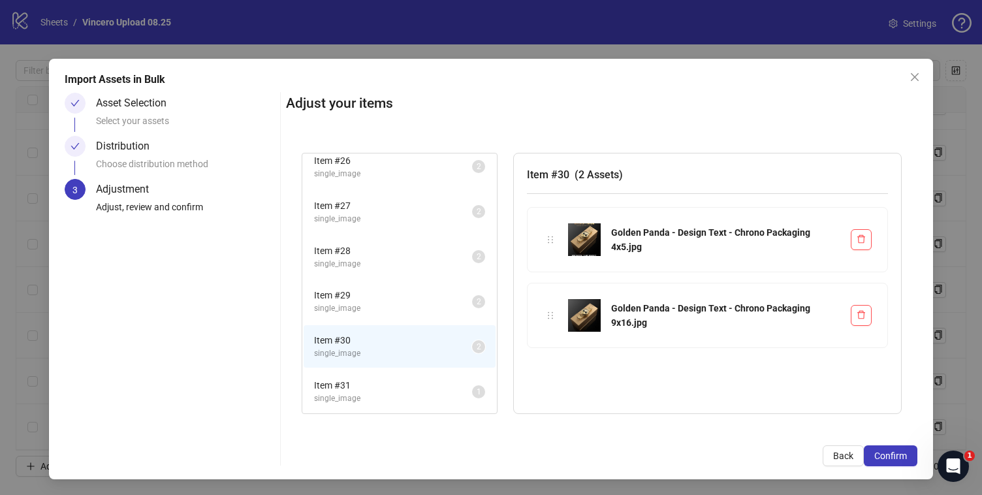
click at [432, 423] on div "Item # 22 single_image 2 Item # 23 single_image 2 Item # 24 single_image 2 Item…" at bounding box center [601, 283] width 631 height 293
click at [429, 405] on li "Item # 31 single_image 1" at bounding box center [400, 391] width 192 height 42
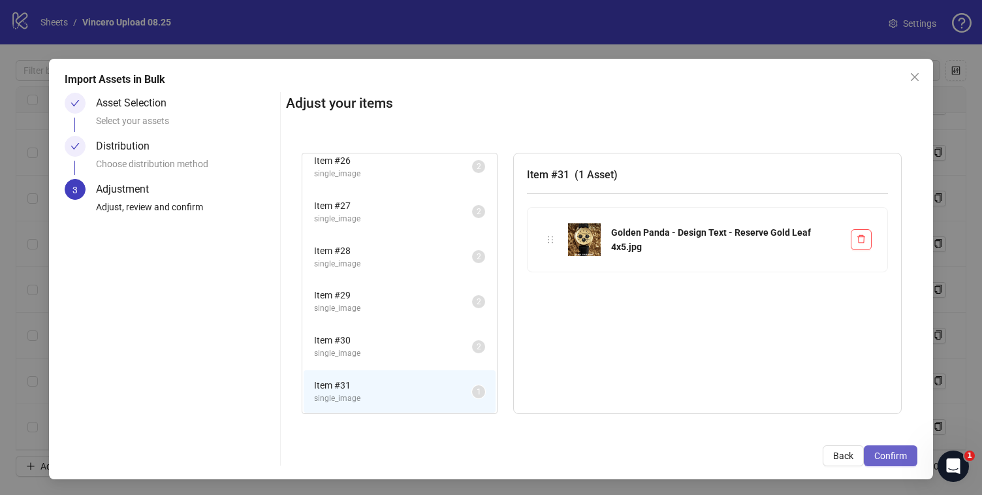
click at [902, 449] on button "Confirm" at bounding box center [891, 455] width 54 height 21
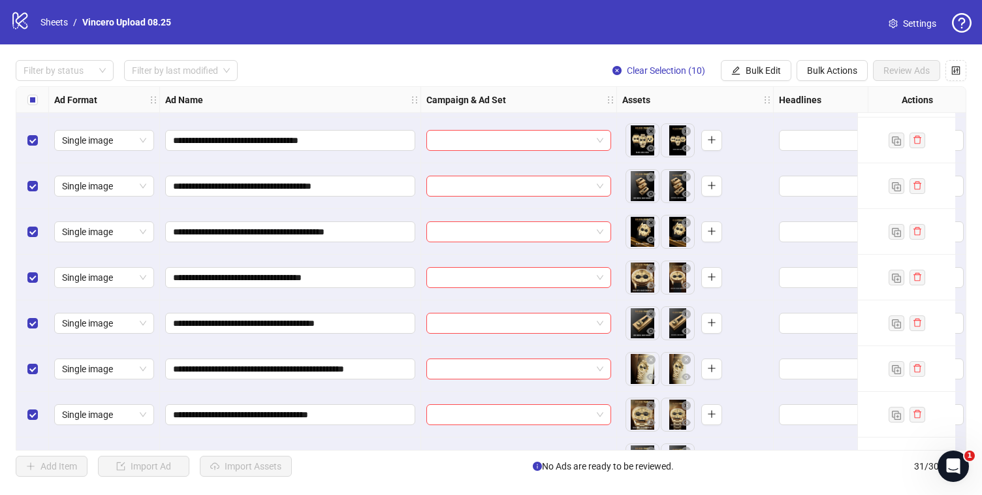
scroll to position [1085, 0]
